Goal: Task Accomplishment & Management: Complete application form

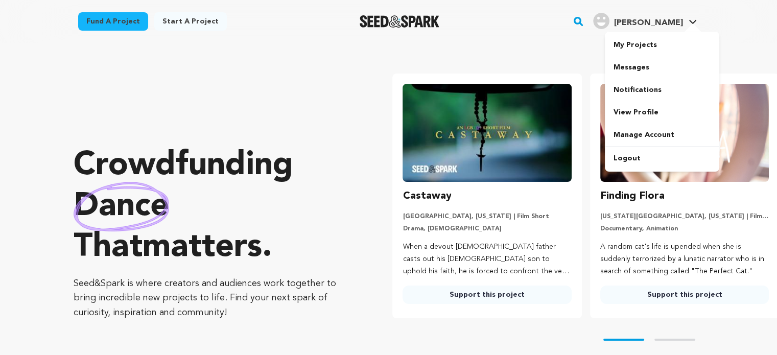
click at [690, 20] on icon at bounding box center [692, 21] width 8 height 5
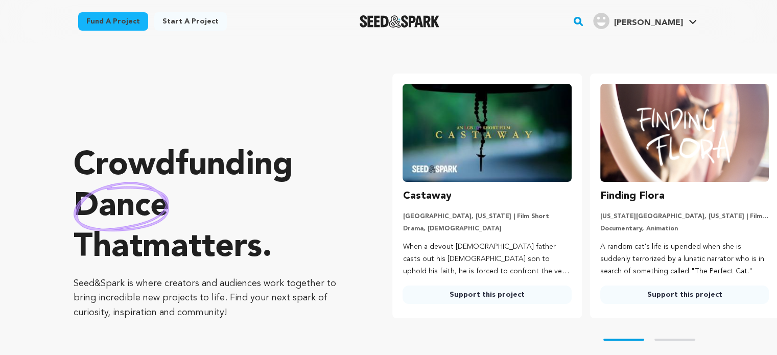
click at [690, 20] on icon at bounding box center [692, 21] width 8 height 5
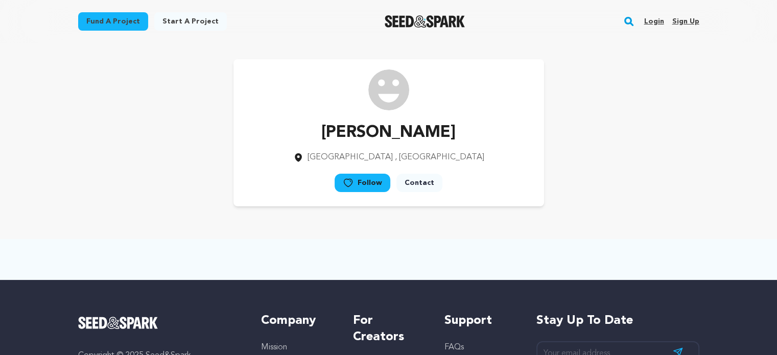
click at [190, 21] on link "Start a project" at bounding box center [190, 21] width 73 height 18
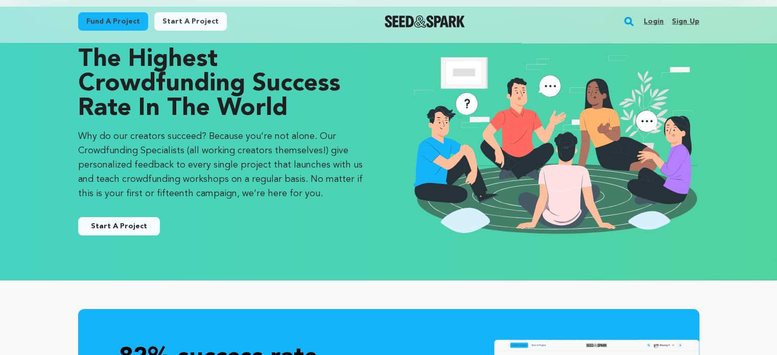
scroll to position [51, 0]
